Goal: Navigation & Orientation: Find specific page/section

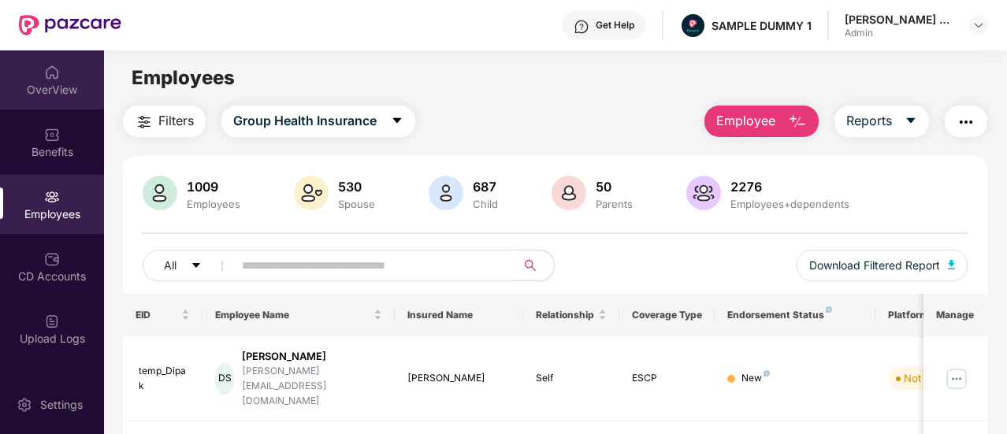
click at [65, 96] on div "OverView" at bounding box center [52, 90] width 104 height 16
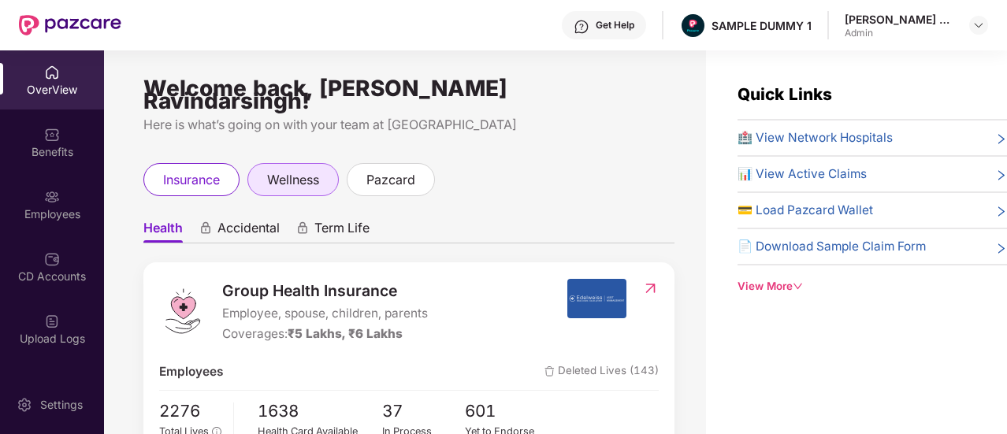
click at [304, 170] on span "wellness" at bounding box center [293, 180] width 52 height 20
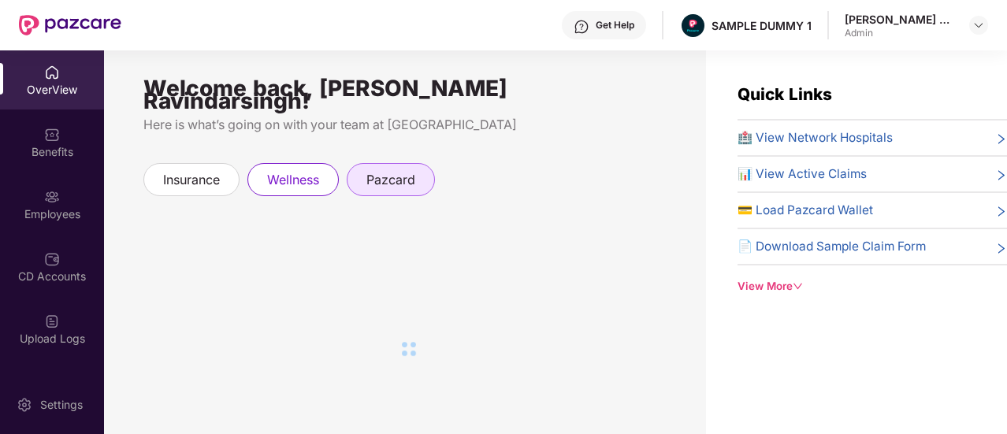
click at [383, 170] on span "pazcard" at bounding box center [390, 180] width 49 height 20
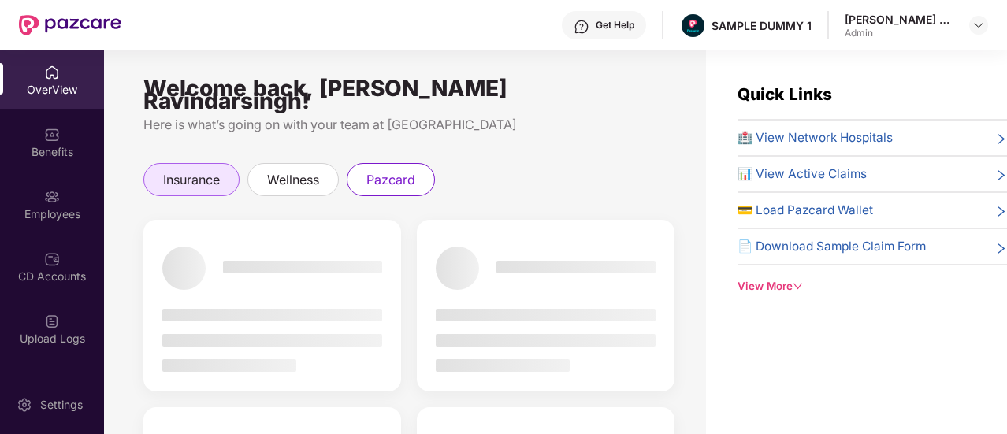
click at [195, 173] on span "insurance" at bounding box center [191, 180] width 57 height 20
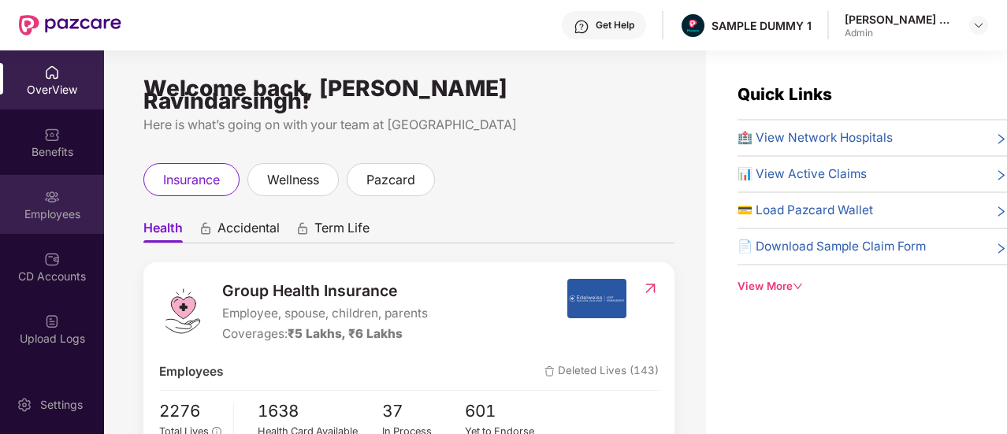
click at [77, 224] on div "Employees" at bounding box center [52, 204] width 104 height 59
